Goal: Information Seeking & Learning: Learn about a topic

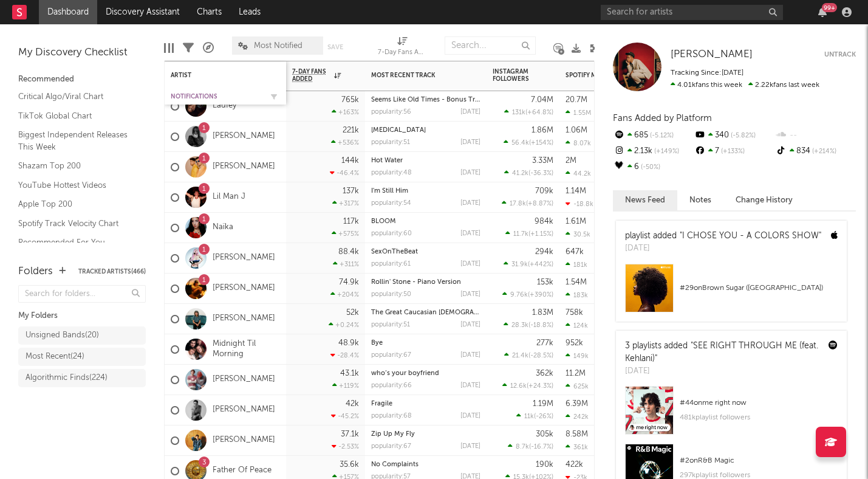
click at [194, 94] on div "Notifications" at bounding box center [216, 96] width 91 height 7
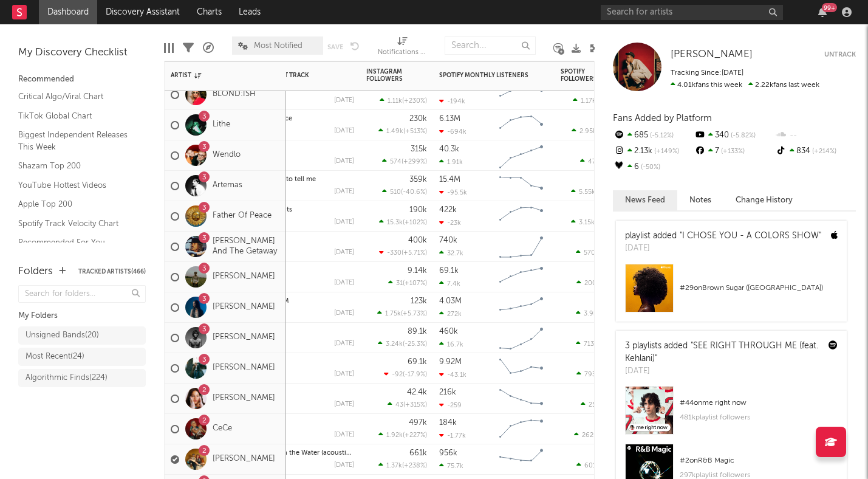
click at [278, 229] on div "3 Eddie And The Getaway" at bounding box center [225, 246] width 109 height 35
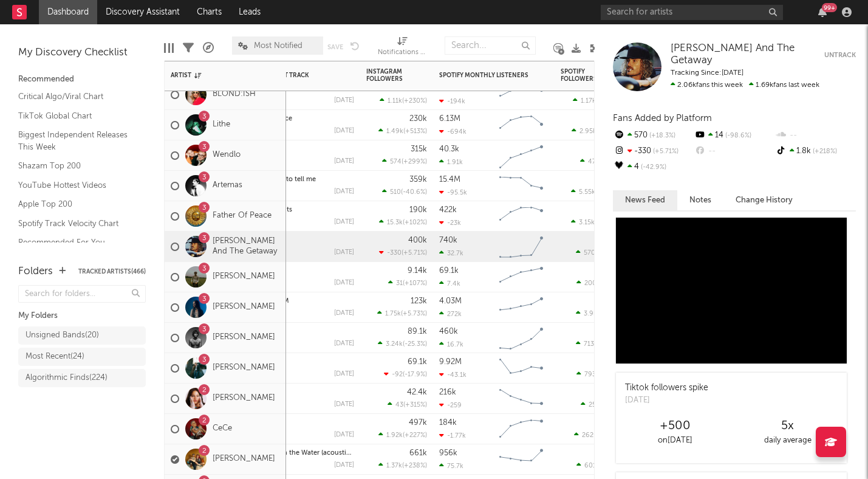
scroll to position [162, 0]
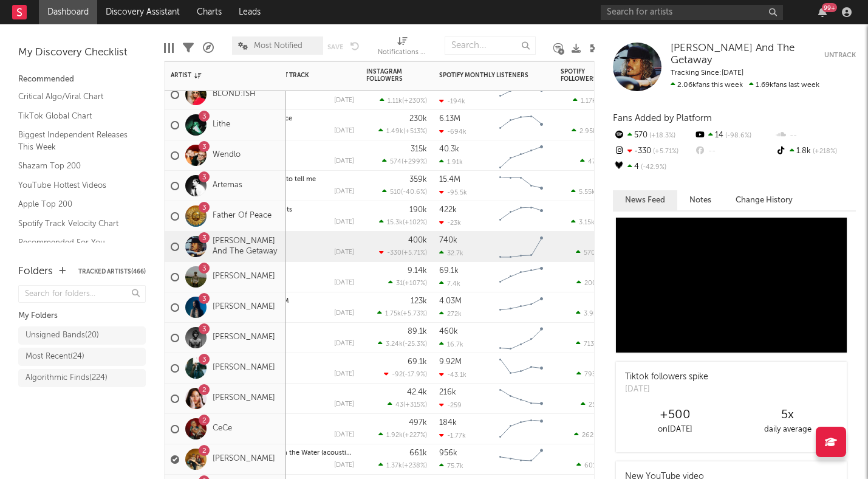
click at [278, 227] on div "3 Father Of Peace" at bounding box center [226, 216] width 122 height 30
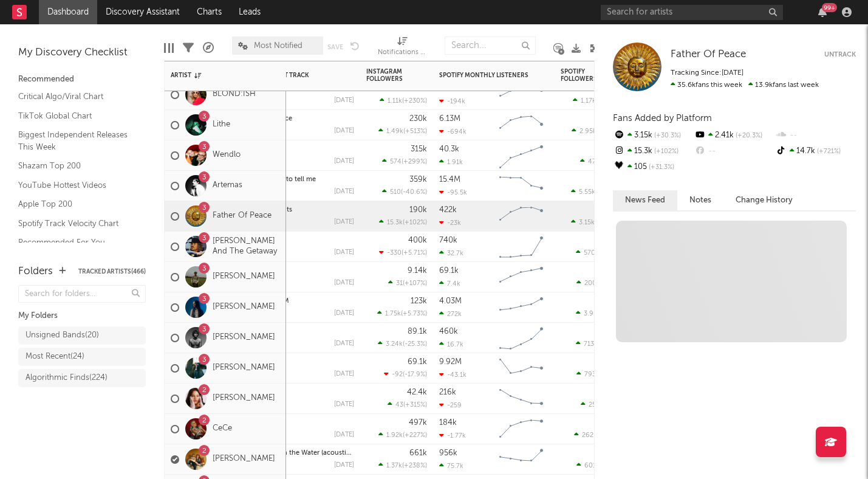
scroll to position [0, 0]
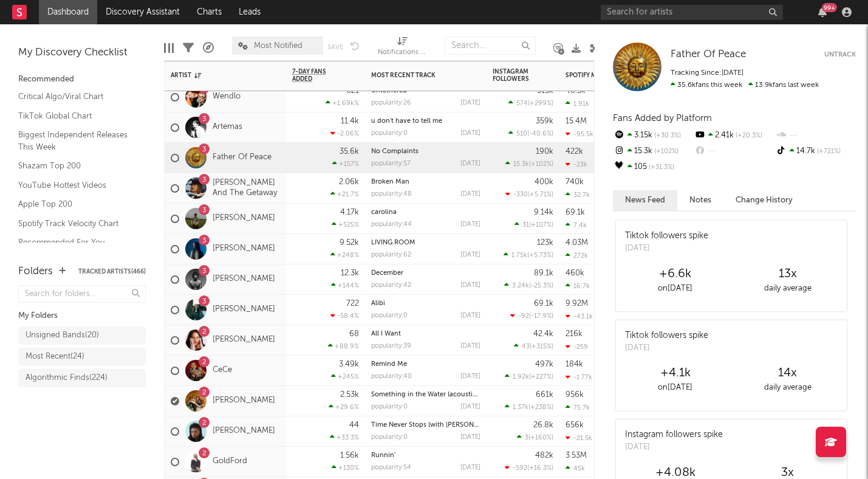
click at [272, 229] on div "3 Tom Siletto" at bounding box center [226, 219] width 122 height 30
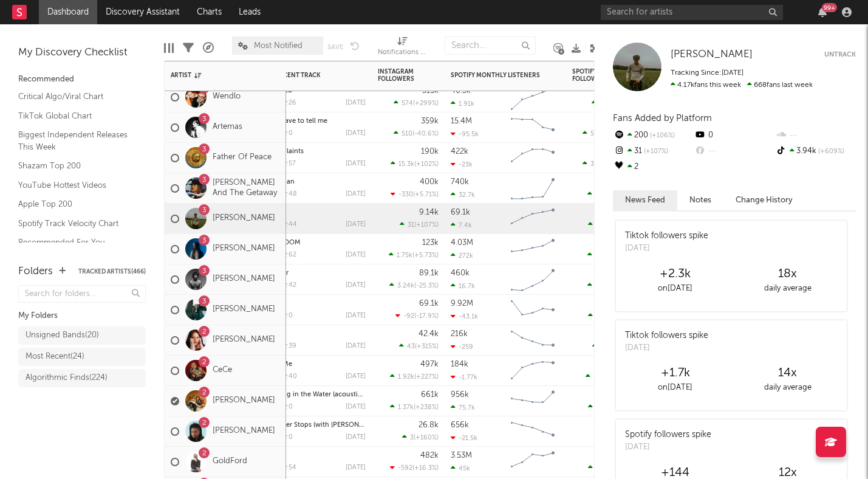
click at [269, 259] on div "3 maryjo" at bounding box center [226, 249] width 122 height 30
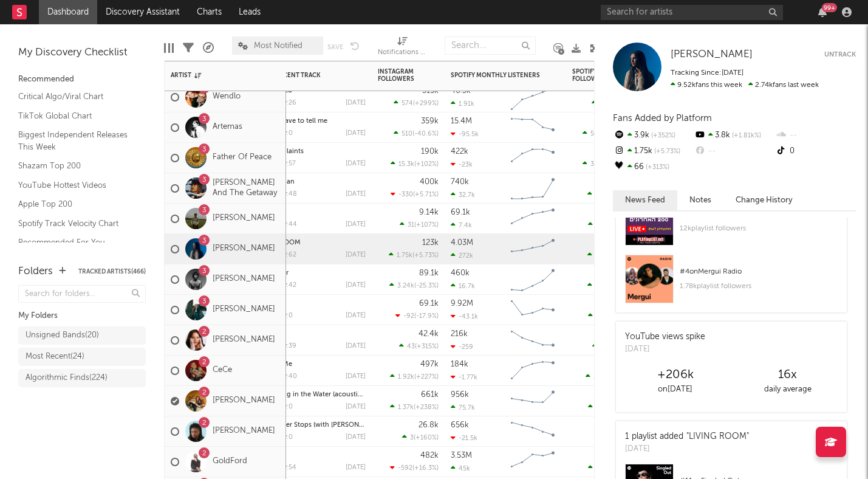
scroll to position [188, 0]
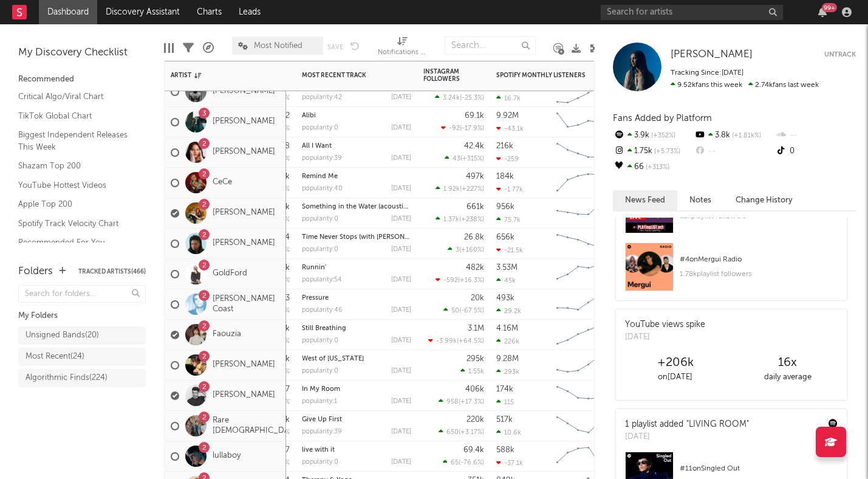
click at [267, 343] on div "2 Faouzia" at bounding box center [226, 335] width 122 height 30
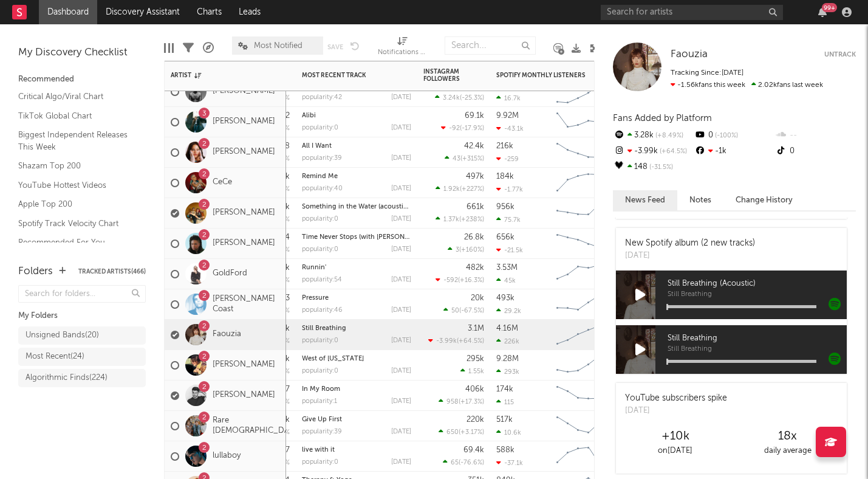
scroll to position [219, 0]
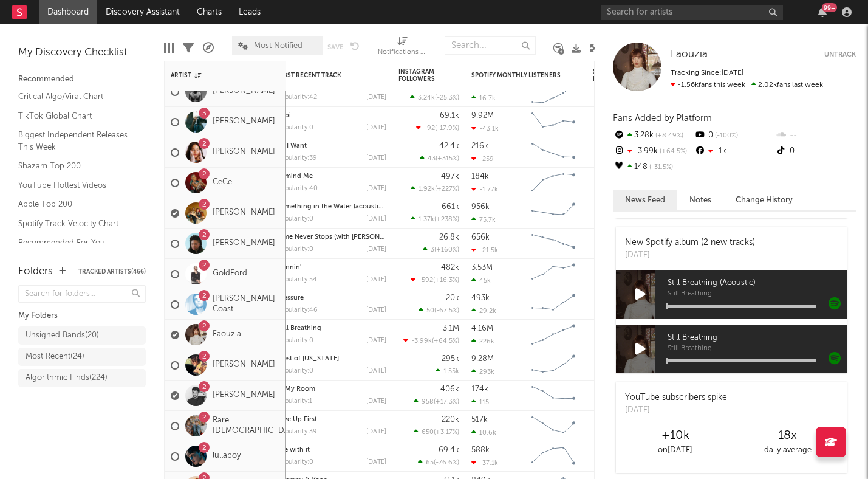
click at [231, 335] on link "Faouzia" at bounding box center [227, 334] width 29 height 10
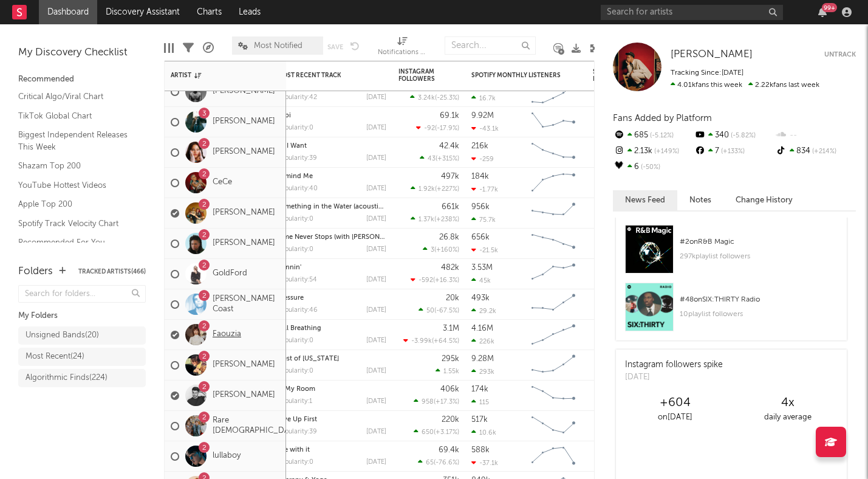
scroll to position [0, 0]
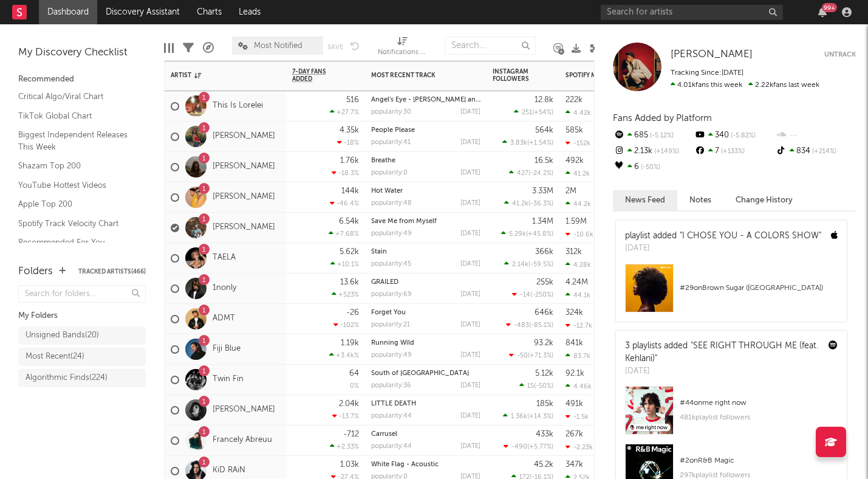
click at [278, 265] on div "1 TAELA" at bounding box center [226, 258] width 122 height 30
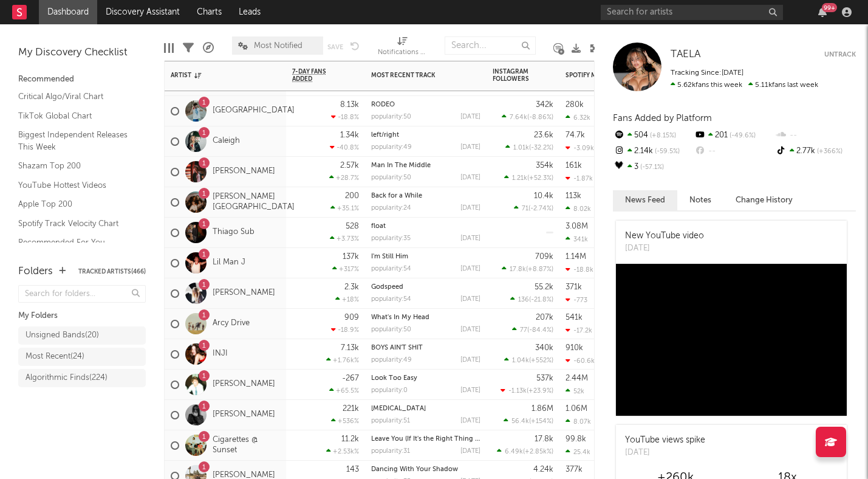
click at [273, 335] on div "1 Arcy Drive" at bounding box center [226, 324] width 122 height 30
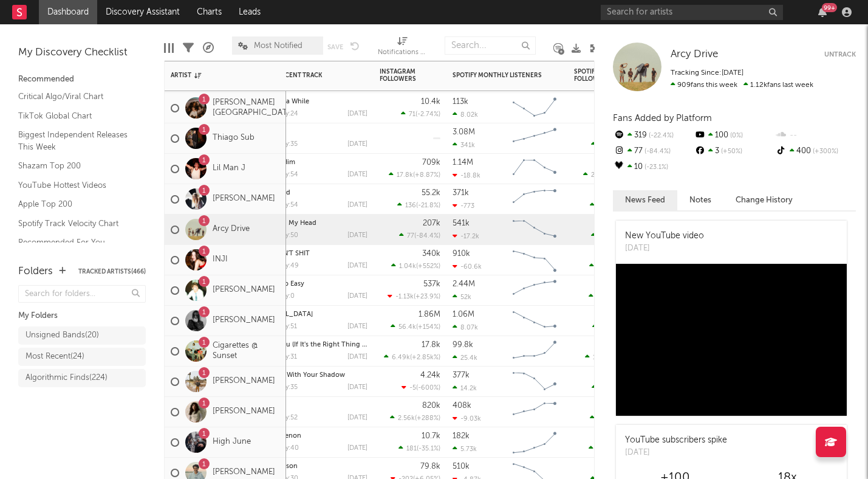
click at [279, 362] on div "1 Cigarettes @ Sunset" at bounding box center [225, 351] width 109 height 35
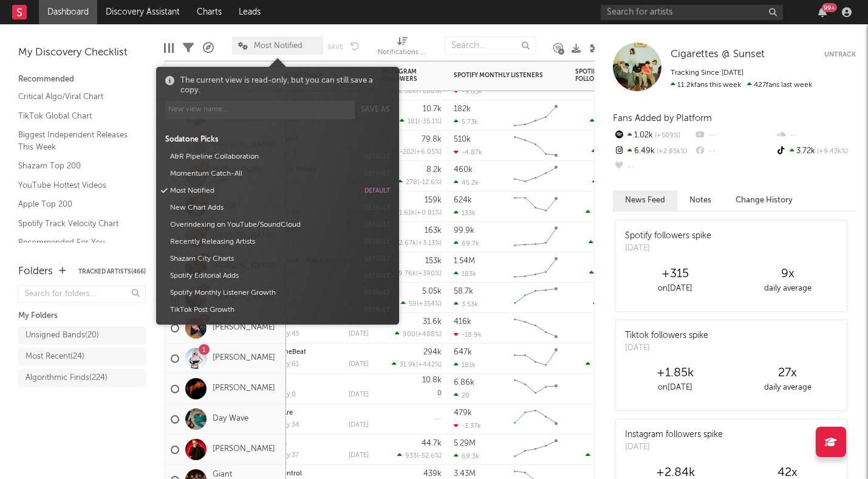
click at [260, 45] on span "Most Notified" at bounding box center [278, 46] width 49 height 8
click at [205, 170] on button "Momentum Catch-All" at bounding box center [262, 173] width 193 height 17
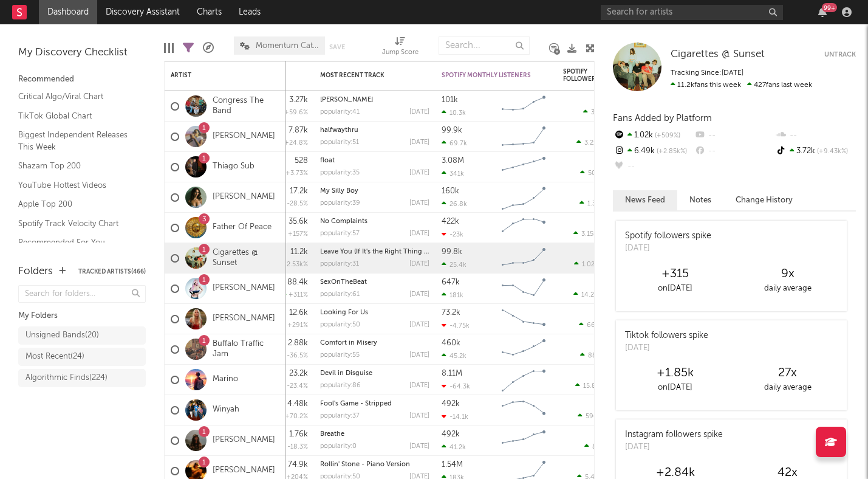
click at [91, 451] on div "Folders Tracked Artists ( 466 ) My Folders Unsigned Bands ( 20 ) Most Recent ( …" at bounding box center [82, 365] width 164 height 227
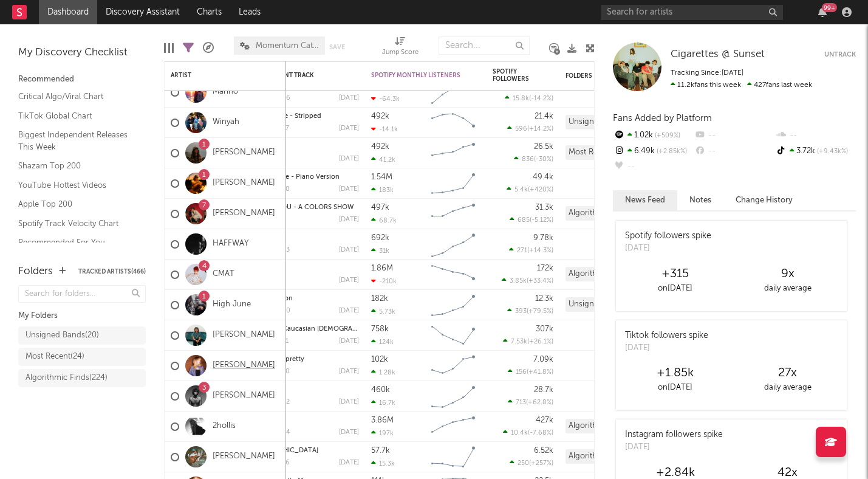
click at [238, 365] on link "Macy Todd" at bounding box center [244, 365] width 63 height 10
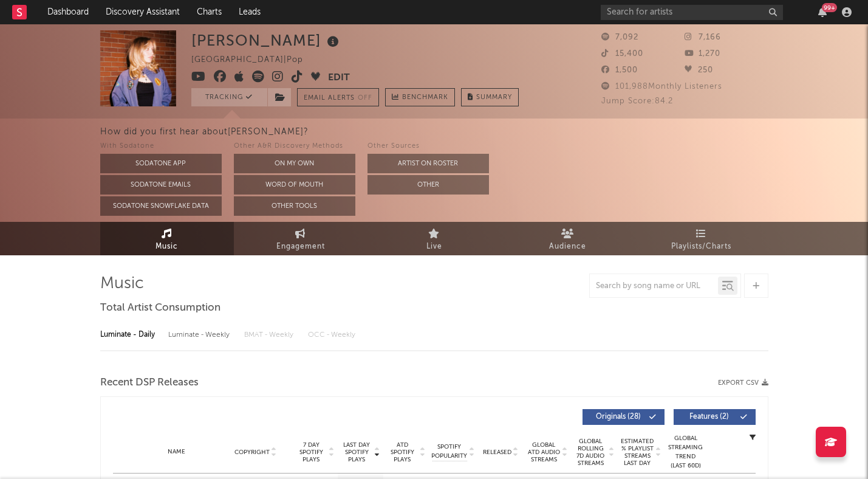
select select "6m"
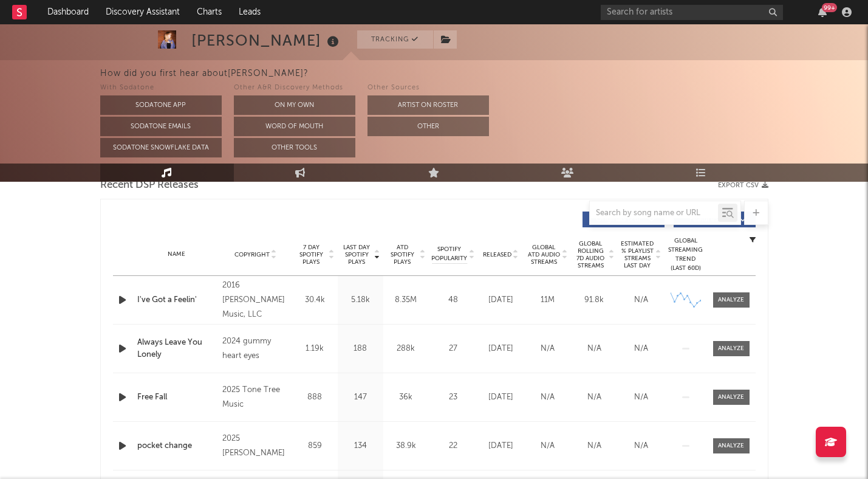
scroll to position [442, 0]
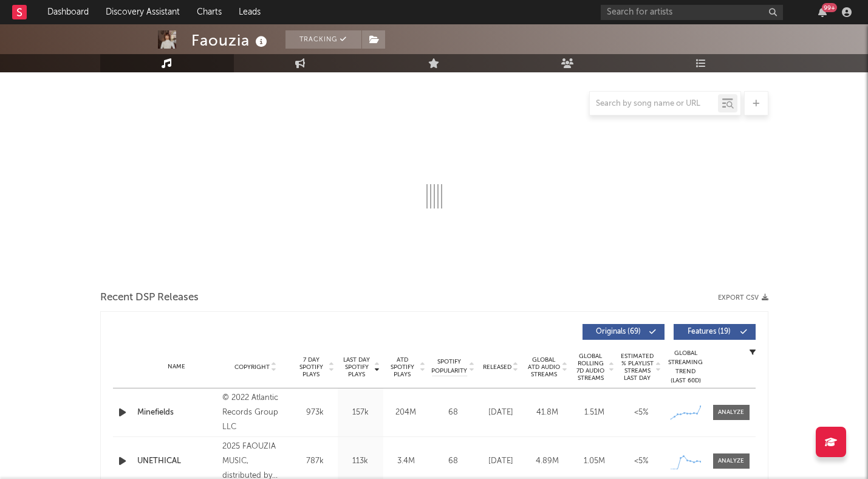
scroll to position [182, 0]
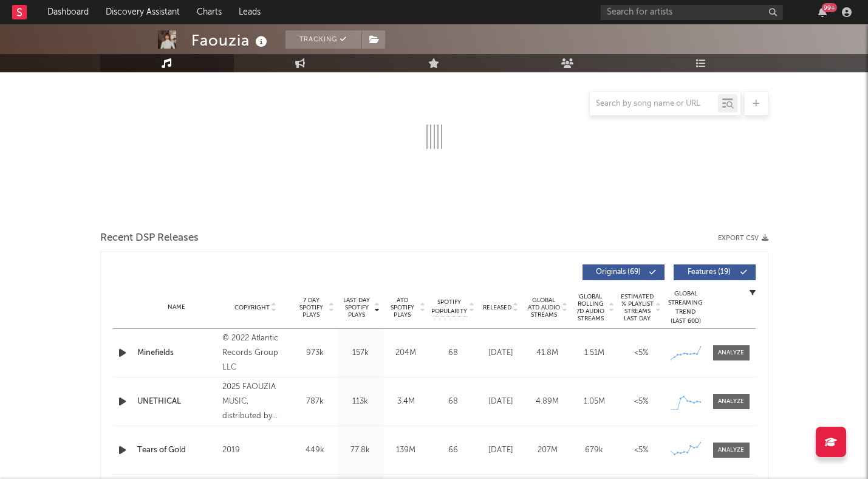
select select "6m"
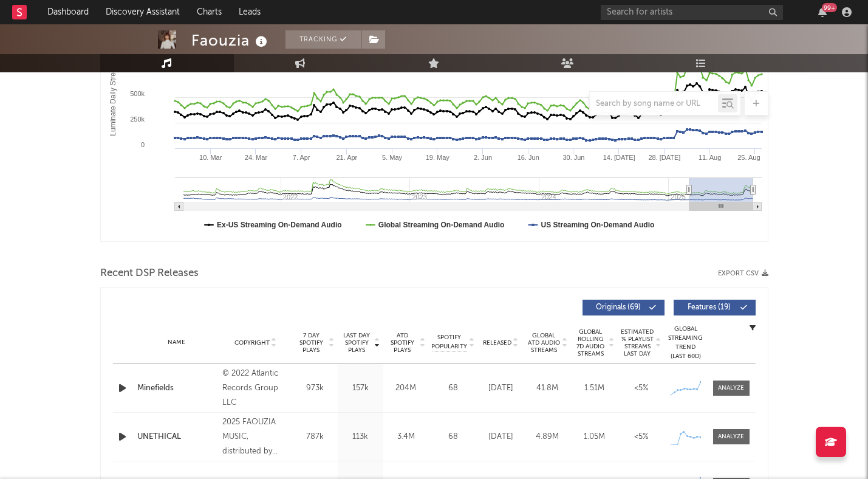
scroll to position [340, 0]
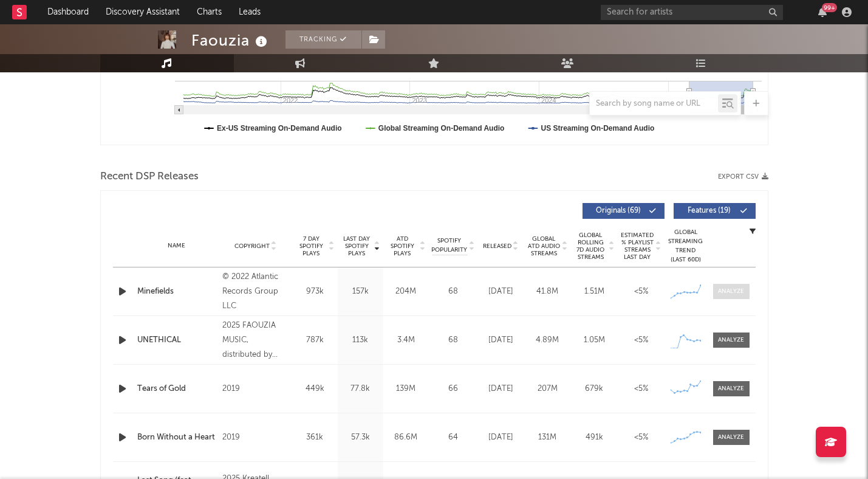
click at [724, 290] on div at bounding box center [731, 291] width 26 height 9
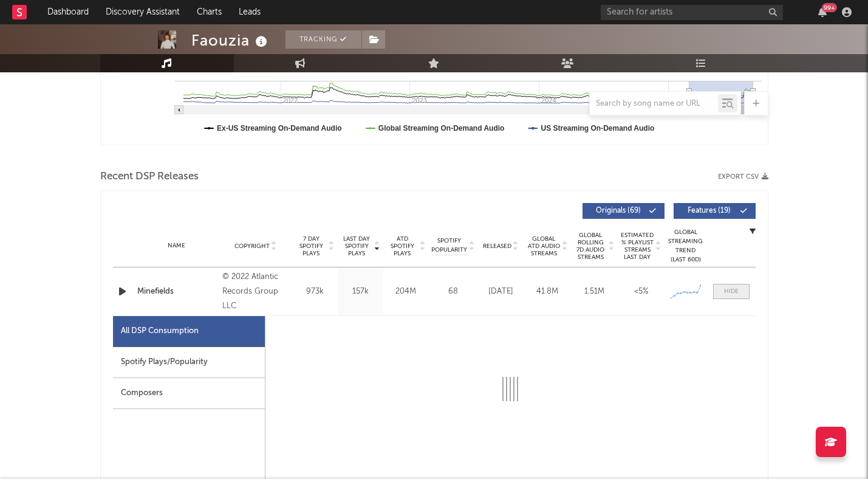
select select "6m"
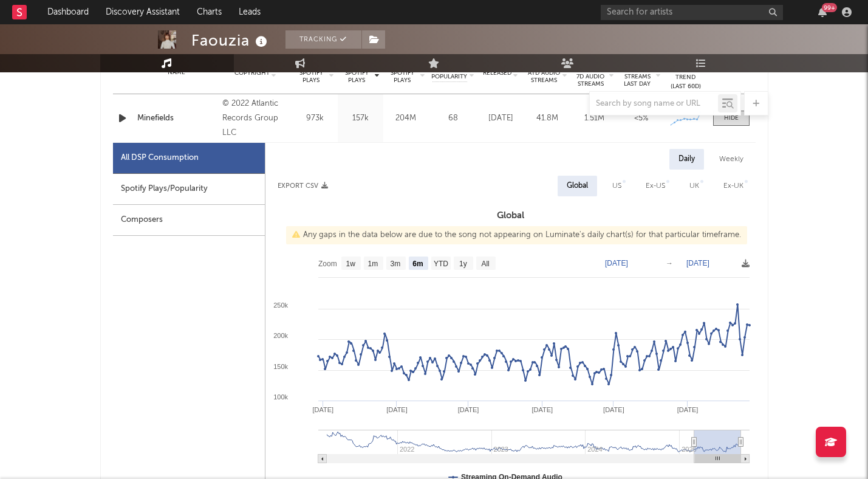
scroll to position [491, 0]
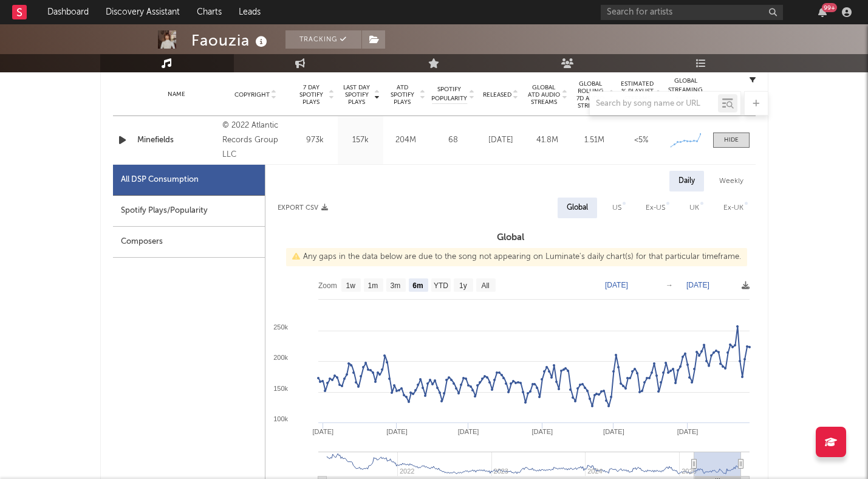
click at [728, 177] on div "Weekly" at bounding box center [731, 181] width 43 height 21
select select "6m"
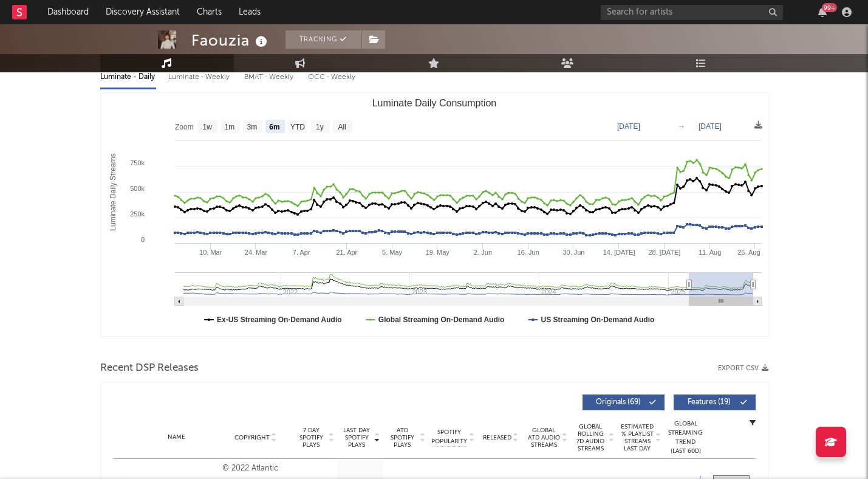
scroll to position [47, 0]
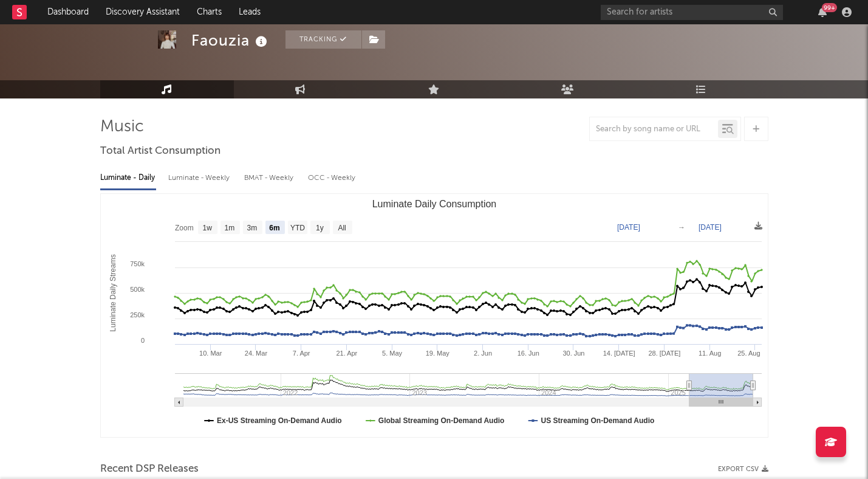
click at [220, 179] on div "Luminate - Weekly" at bounding box center [200, 178] width 64 height 21
select select "6m"
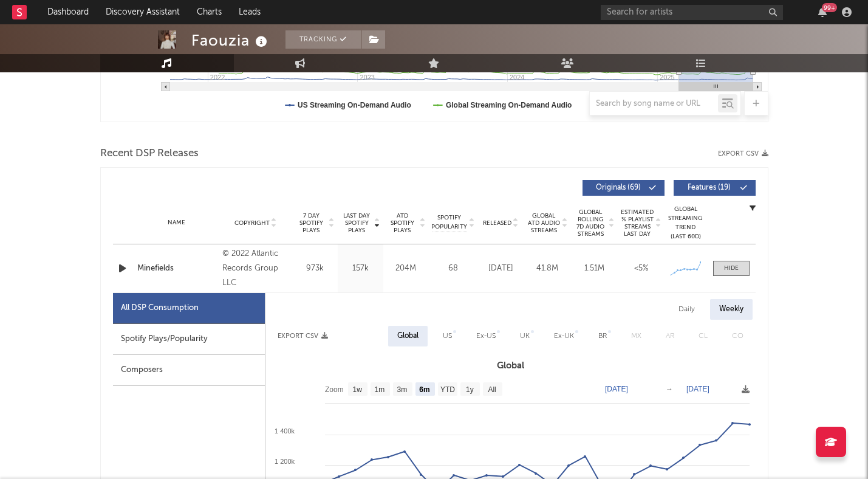
scroll to position [370, 0]
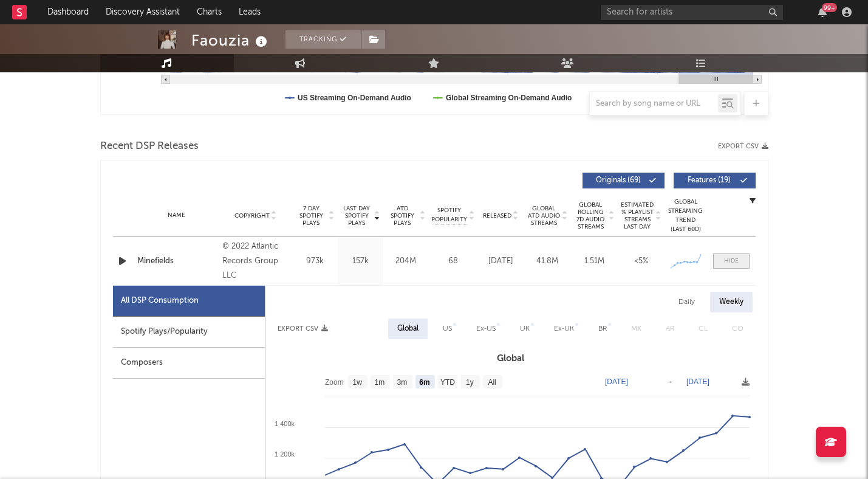
click at [728, 260] on div at bounding box center [731, 260] width 15 height 9
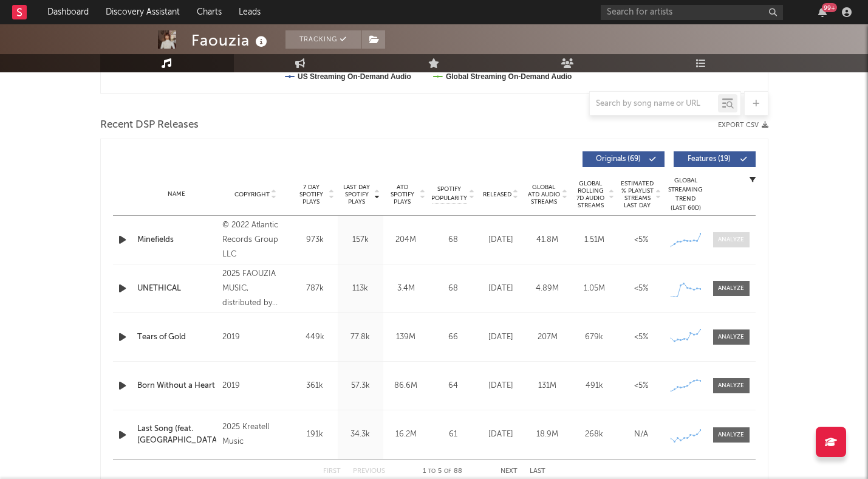
scroll to position [393, 0]
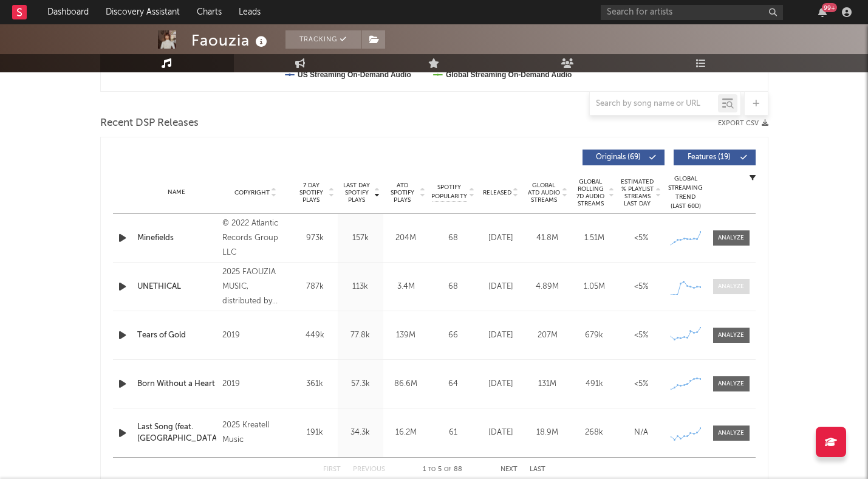
click at [727, 284] on div at bounding box center [731, 286] width 26 height 9
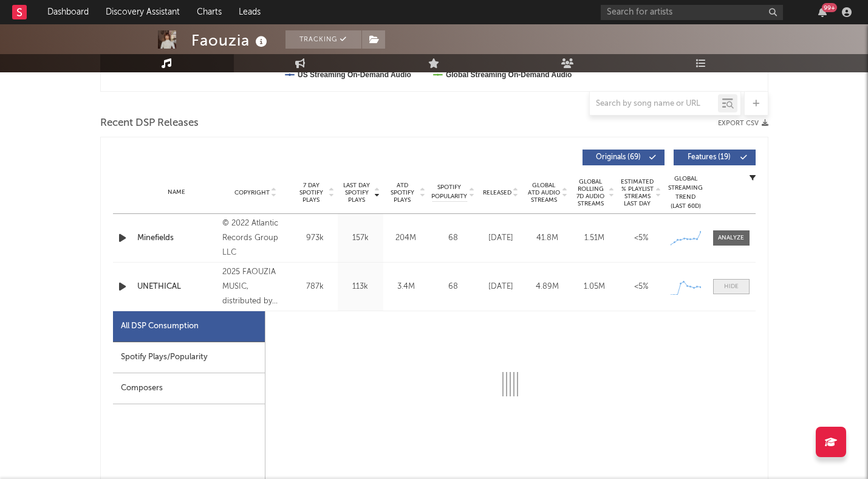
select select "1w"
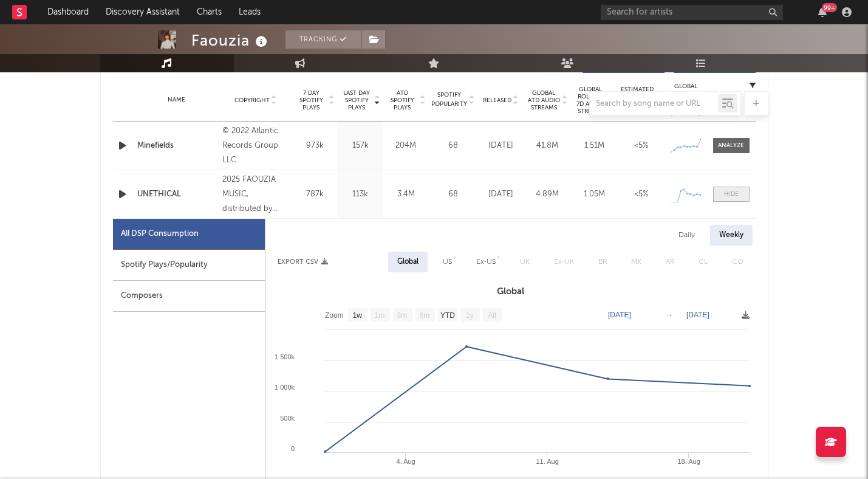
scroll to position [487, 0]
click at [741, 189] on span at bounding box center [731, 192] width 36 height 15
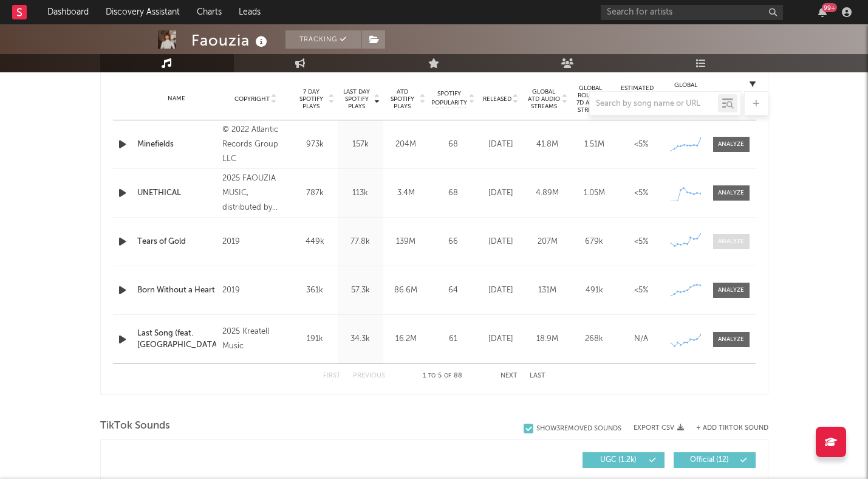
click at [730, 242] on div at bounding box center [731, 241] width 26 height 9
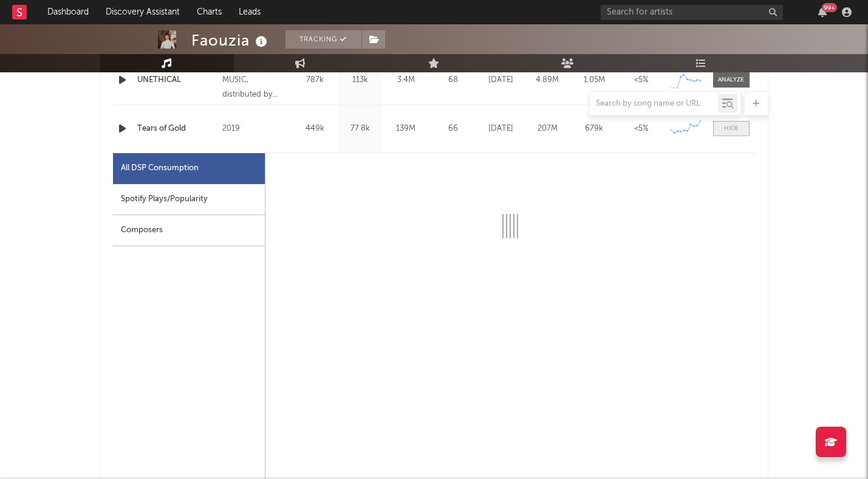
select select "6m"
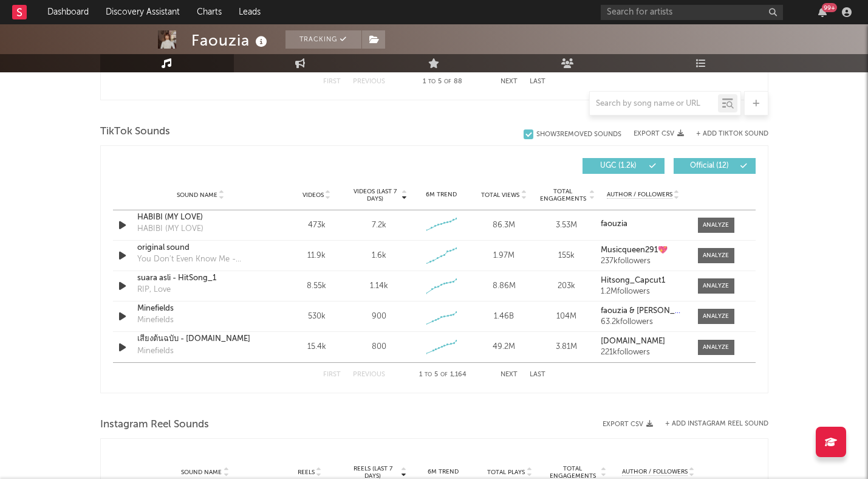
scroll to position [1360, 0]
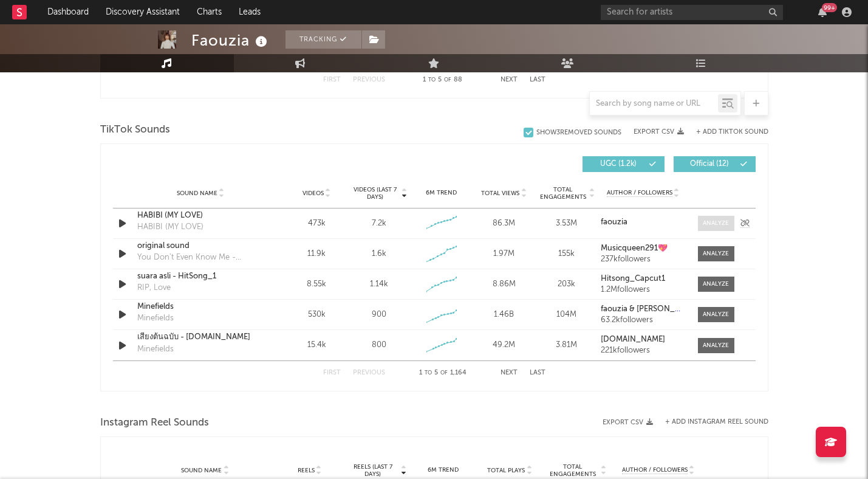
click at [719, 225] on div at bounding box center [716, 223] width 26 height 9
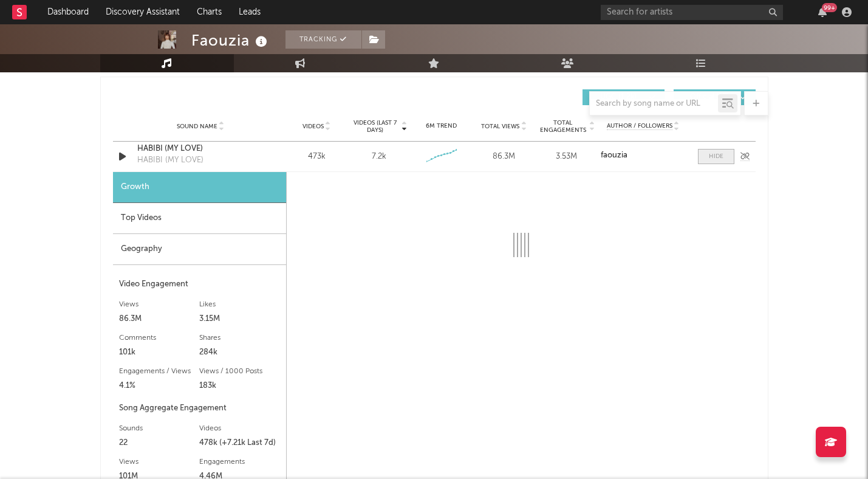
scroll to position [1433, 0]
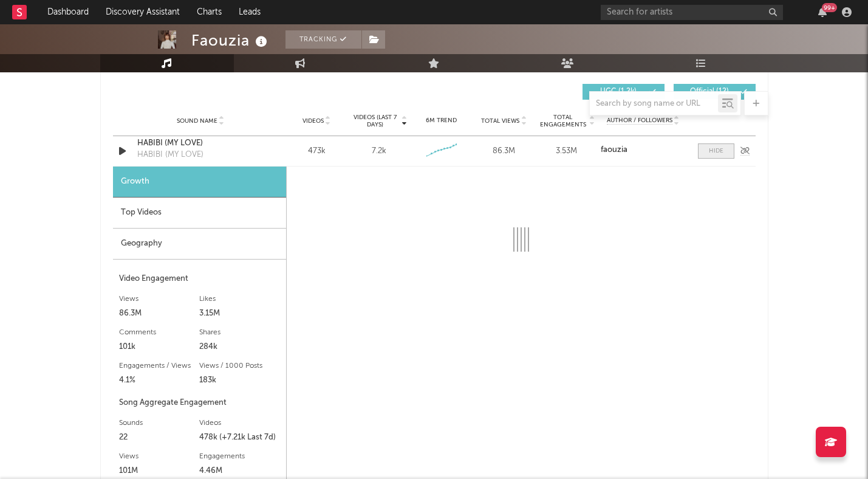
select select "6m"
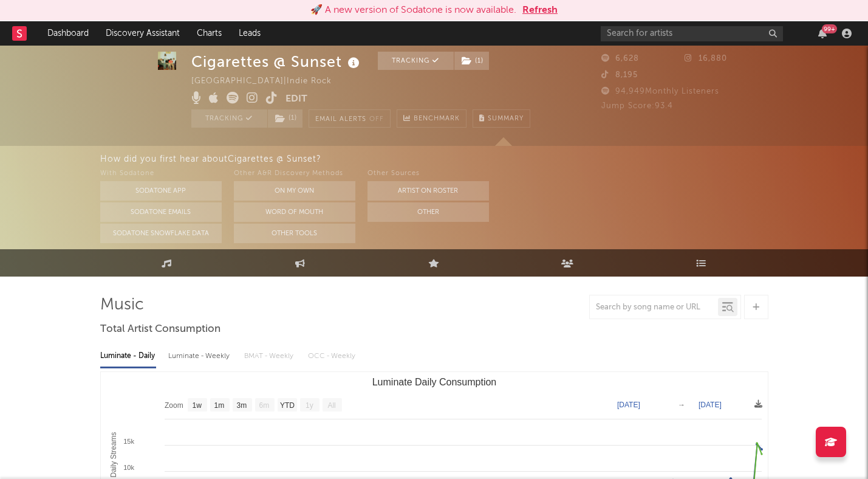
select select "1w"
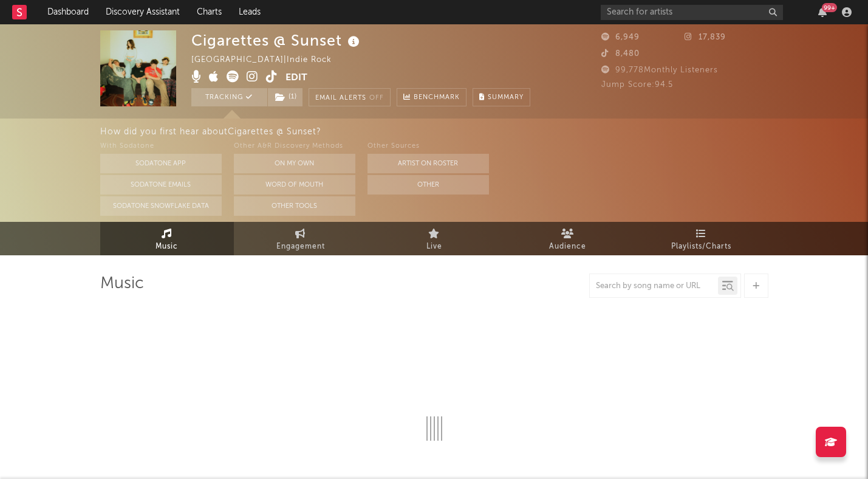
select select "1w"
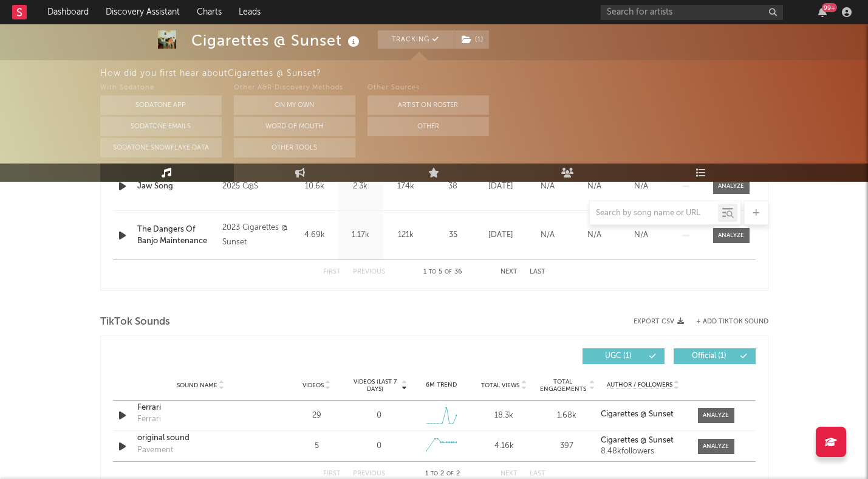
scroll to position [744, 0]
